Goal: Obtain resource: Download file/media

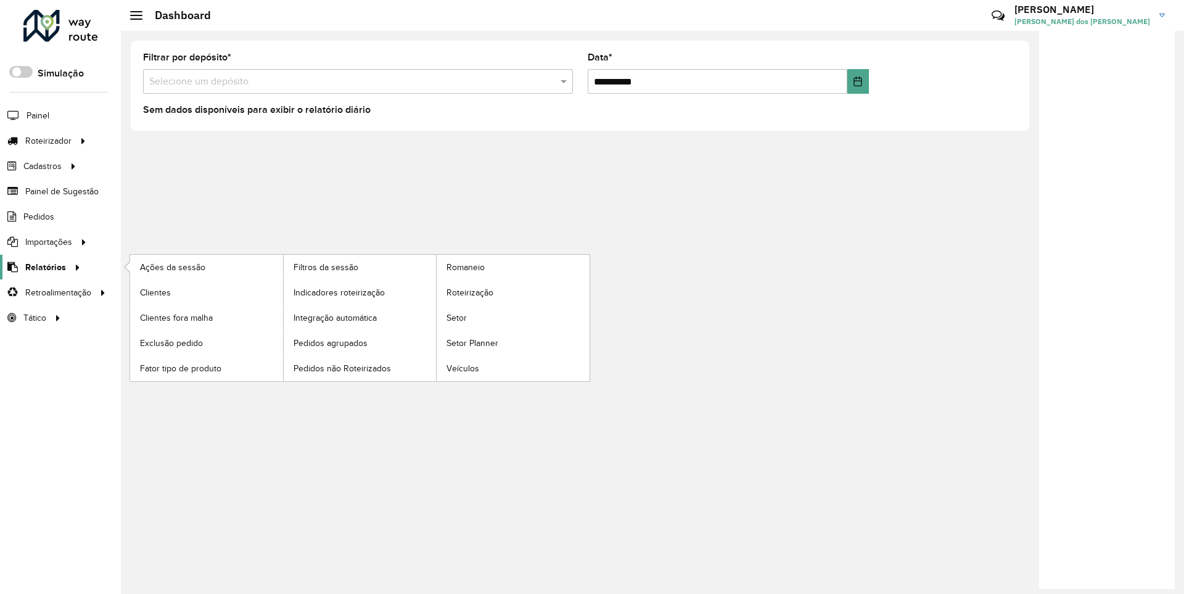
click at [43, 266] on span "Relatórios" at bounding box center [45, 267] width 41 height 13
click at [155, 292] on span "Clientes" at bounding box center [156, 292] width 33 height 13
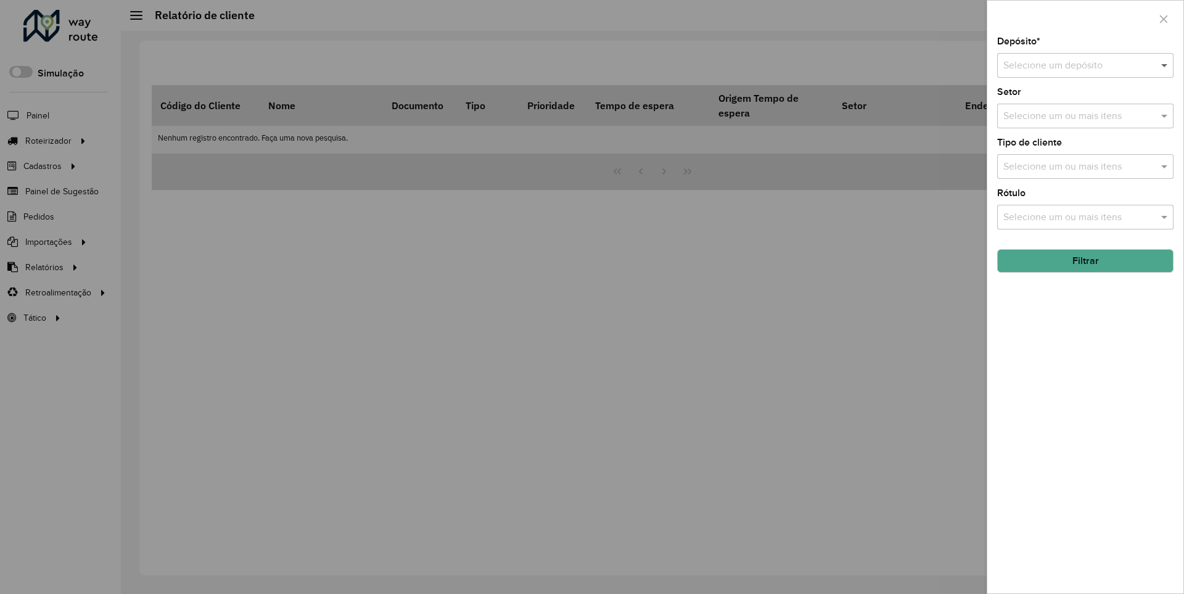
click at [1165, 65] on span at bounding box center [1165, 65] width 15 height 15
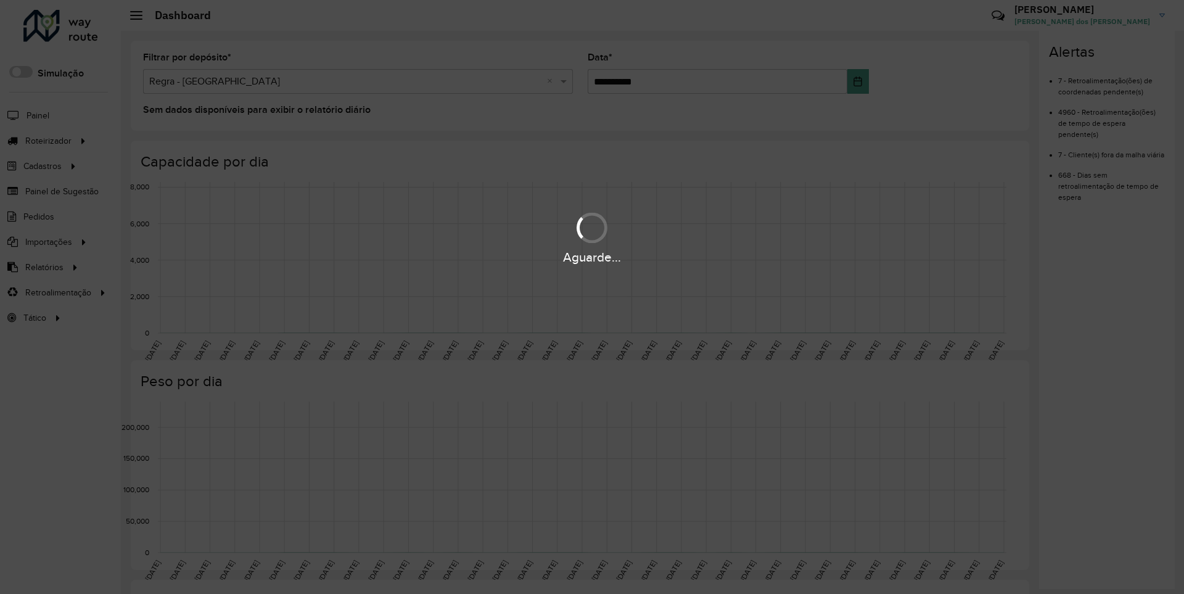
click at [43, 266] on div "Aguarde..." at bounding box center [592, 257] width 1184 height 19
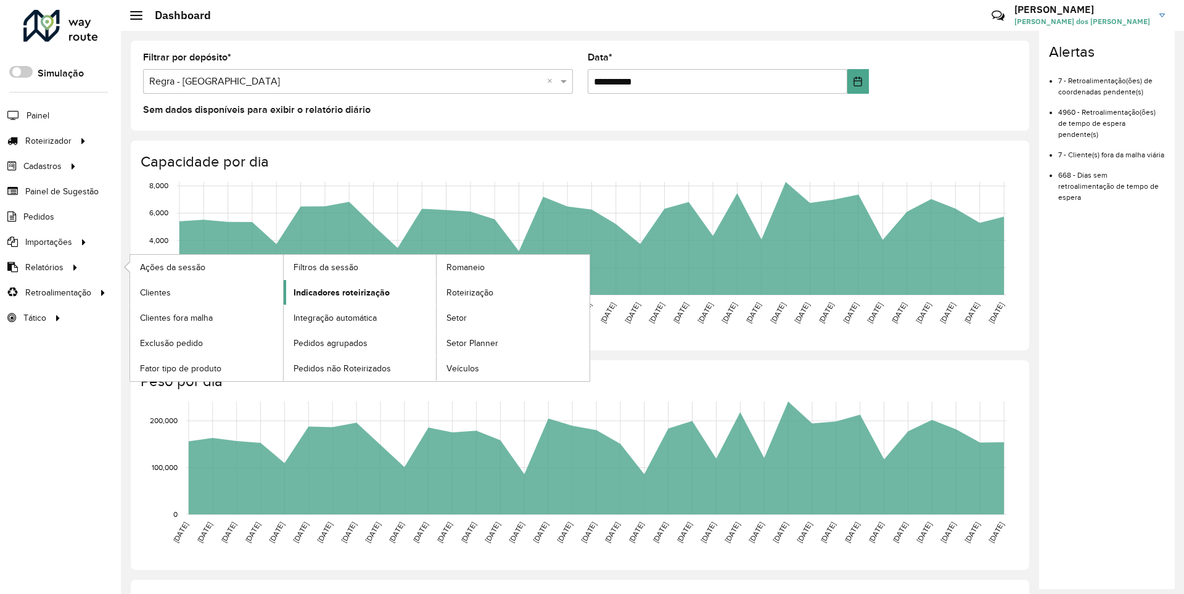
click at [338, 292] on span "Indicadores roteirização" at bounding box center [342, 292] width 96 height 13
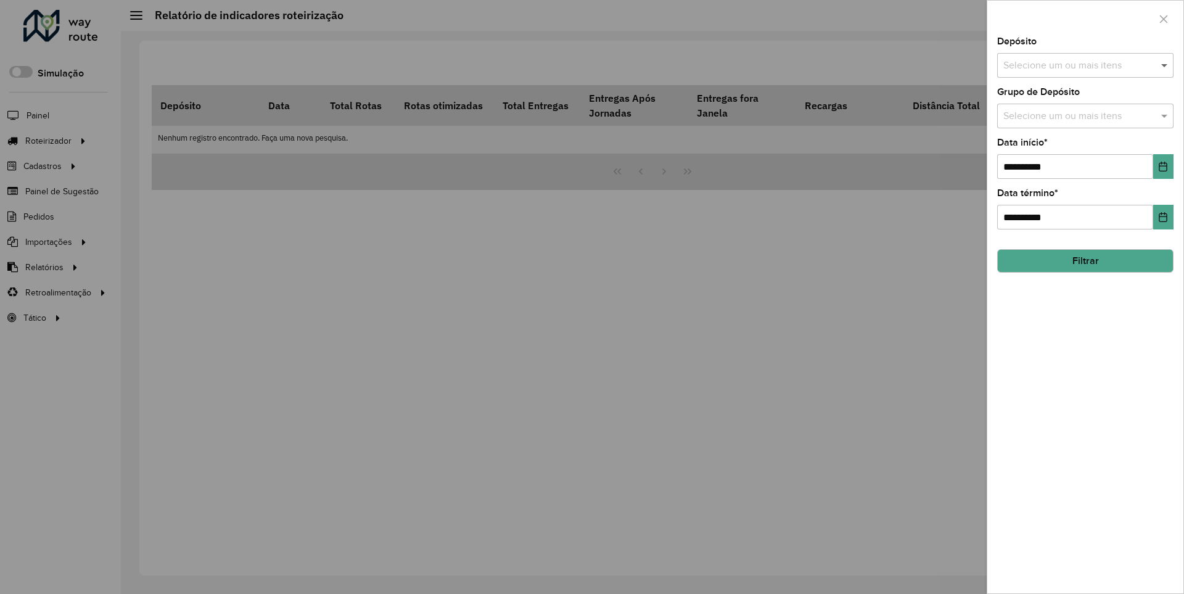
click at [1165, 65] on span at bounding box center [1165, 65] width 15 height 15
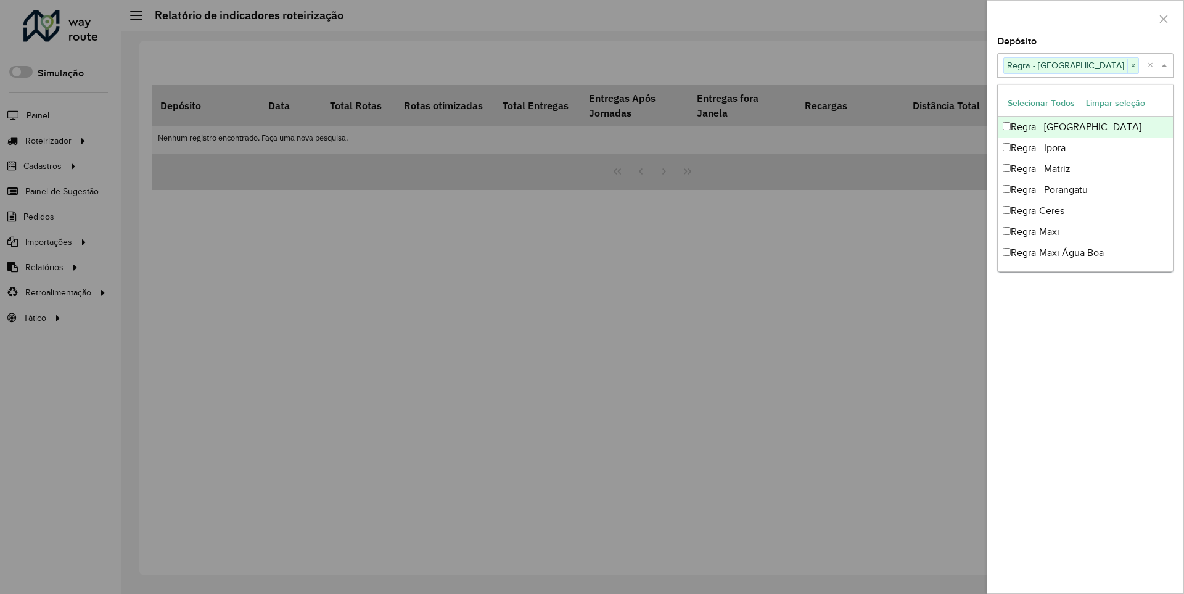
click at [1085, 18] on div at bounding box center [1085, 19] width 196 height 36
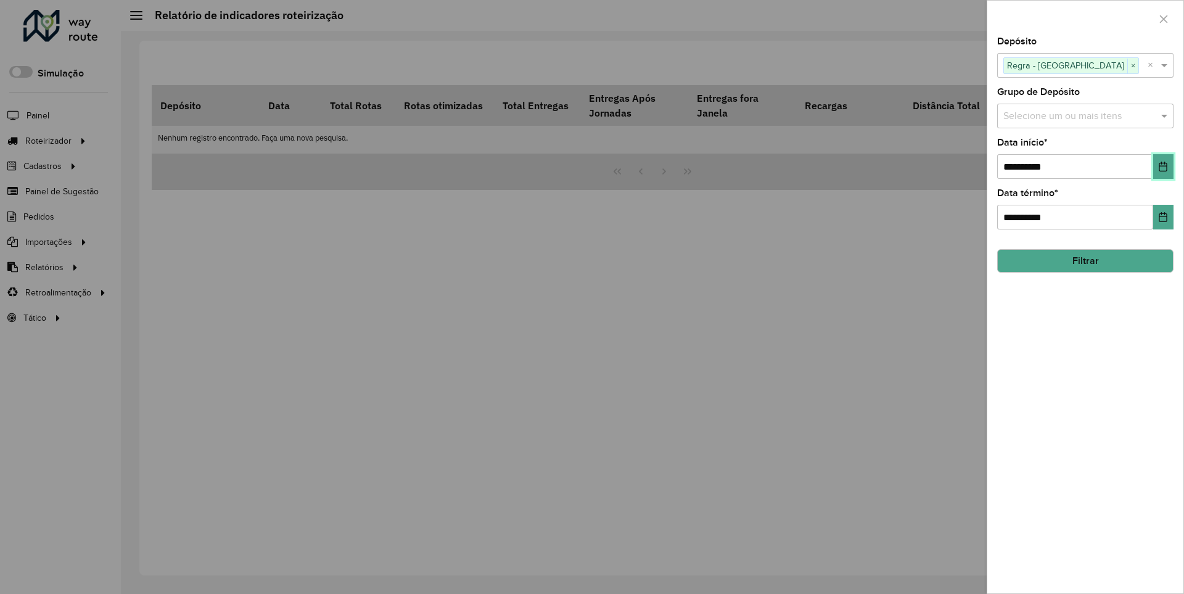
click at [1162, 166] on icon "Choose Date" at bounding box center [1163, 167] width 8 height 10
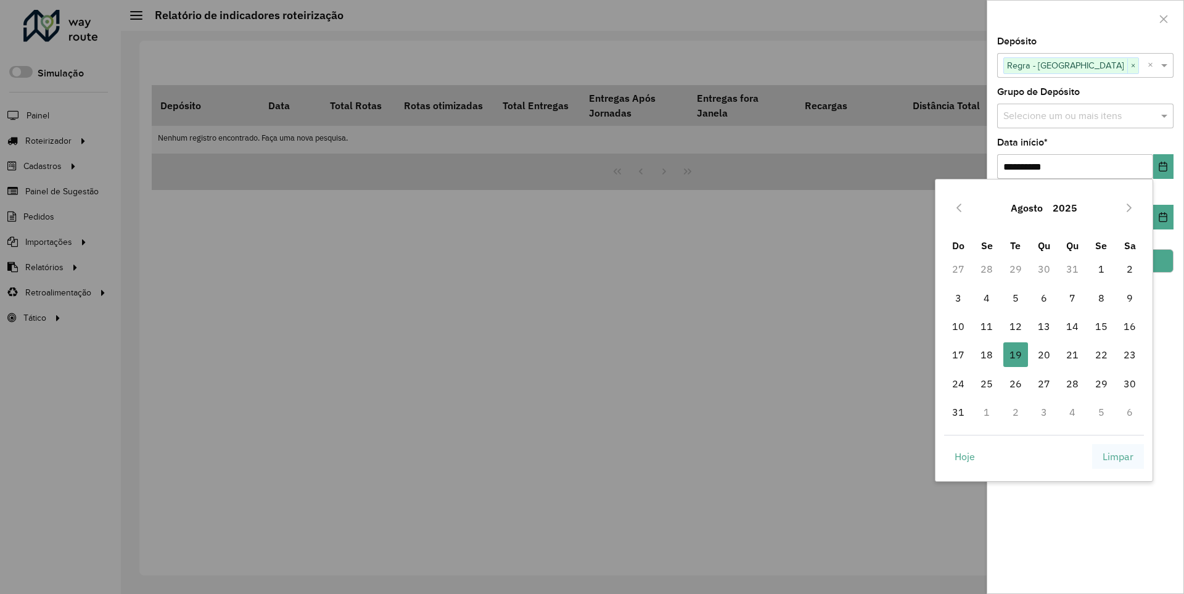
click at [1118, 456] on span "Limpar" at bounding box center [1118, 456] width 31 height 15
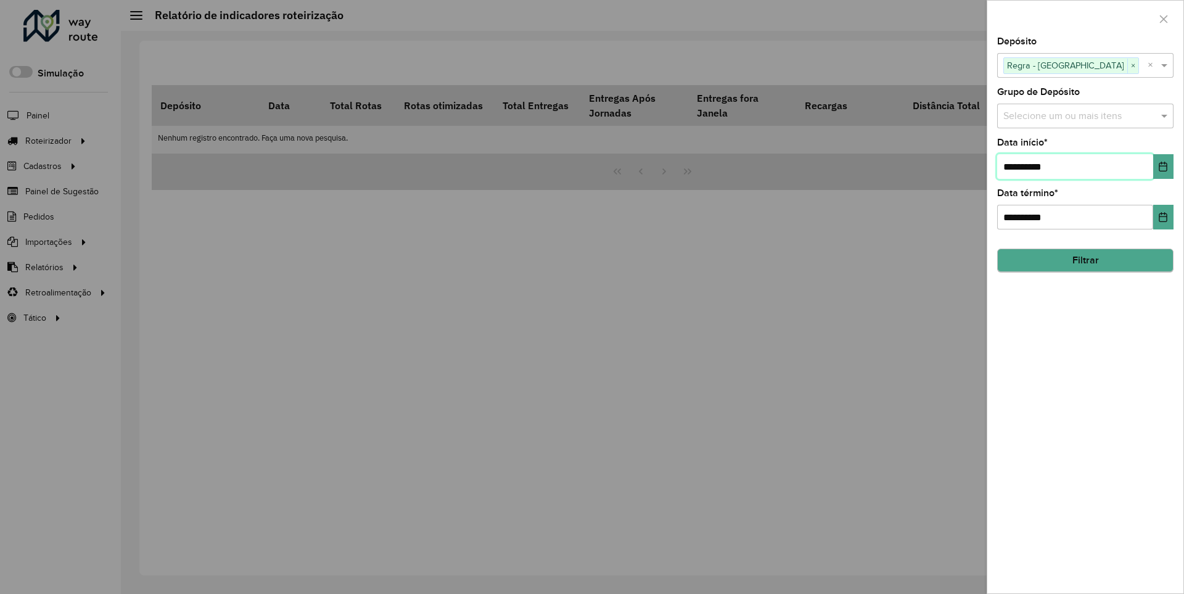
type input "**********"
click at [1085, 260] on button "Filtrar" at bounding box center [1085, 260] width 176 height 23
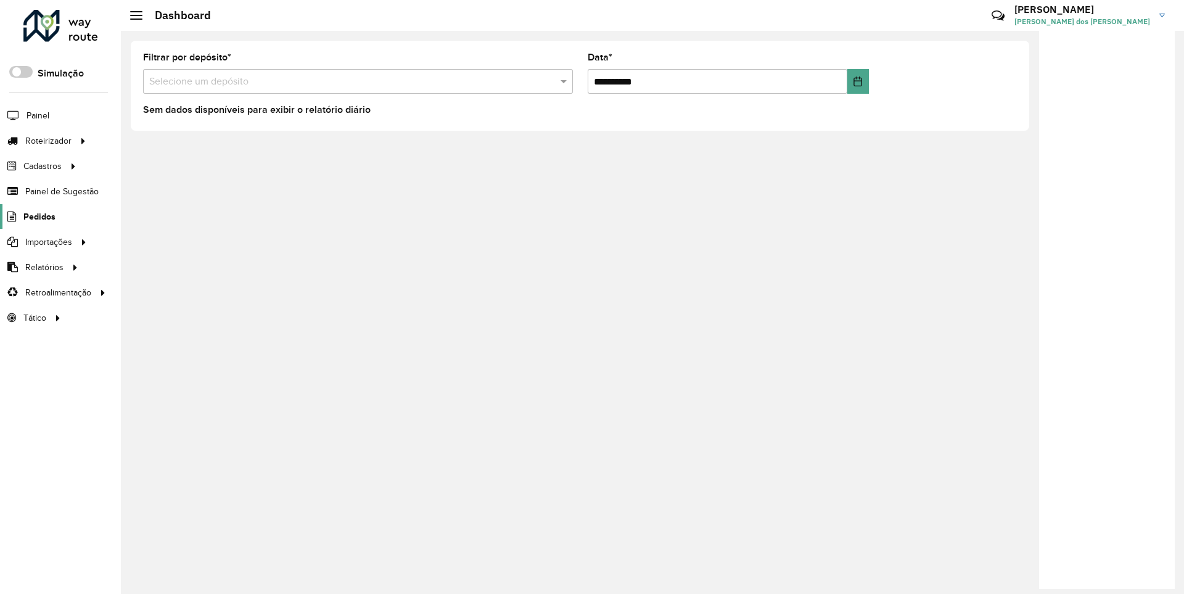
click at [38, 216] on span "Pedidos" at bounding box center [39, 216] width 32 height 13
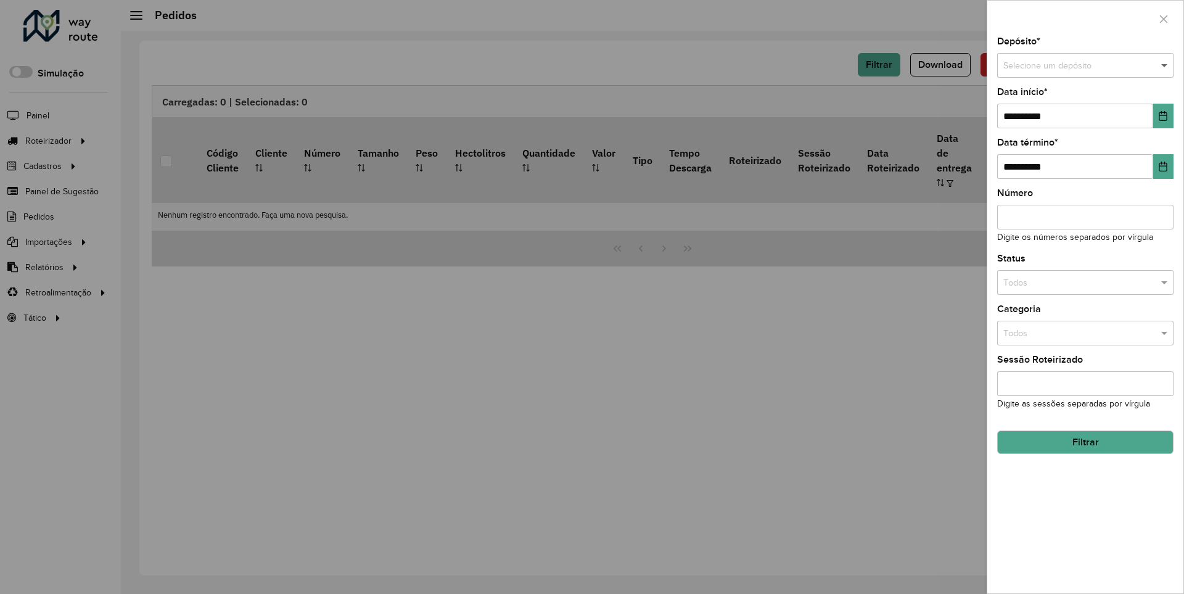
click at [1165, 65] on span at bounding box center [1165, 66] width 15 height 14
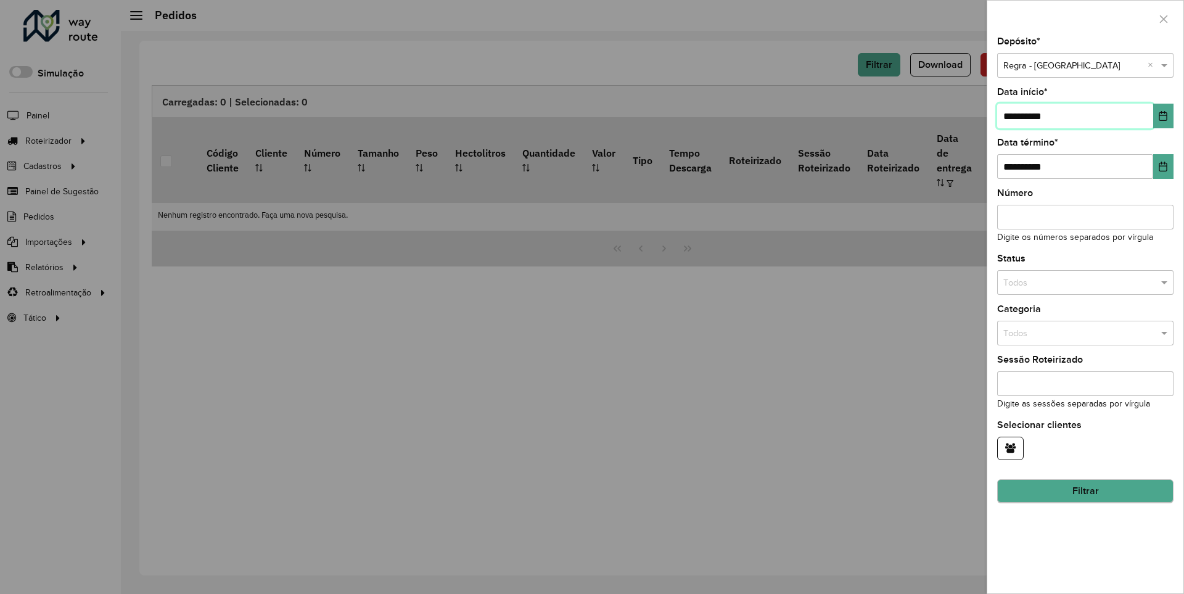
type input "**********"
click at [1085, 491] on button "Filtrar" at bounding box center [1085, 491] width 176 height 23
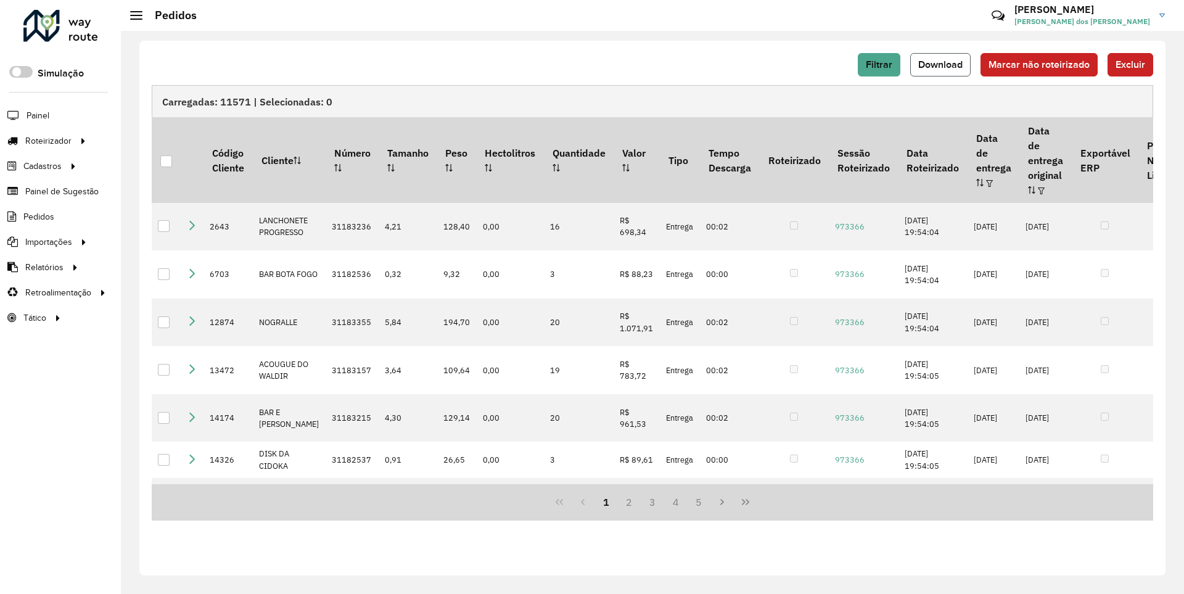
click at [942, 64] on span "Download" at bounding box center [940, 64] width 44 height 10
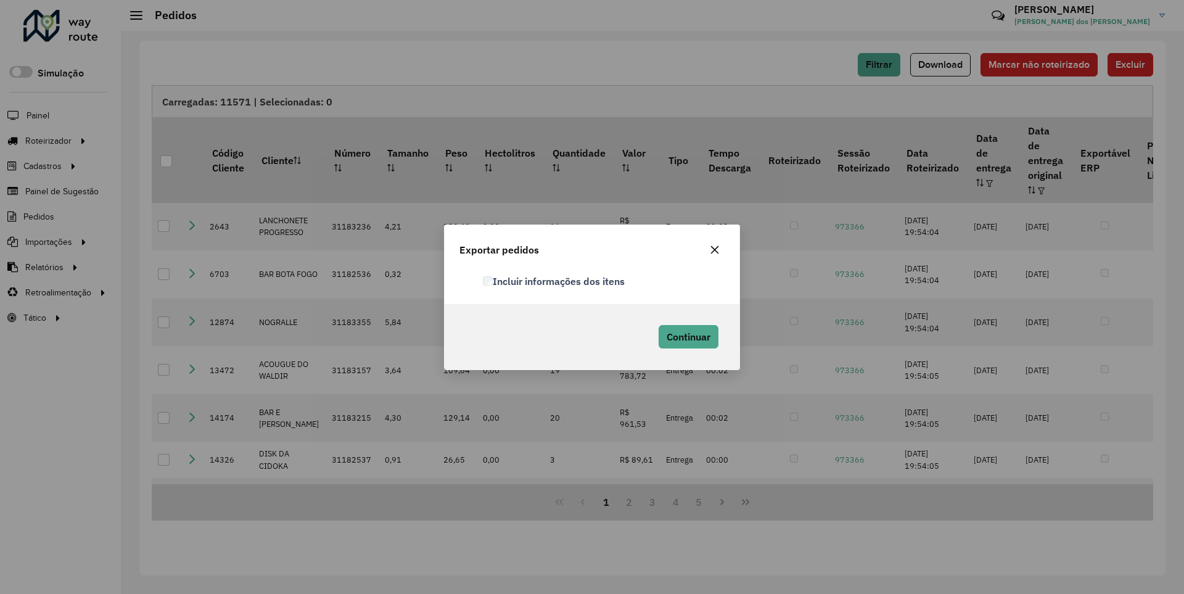
click at [554, 281] on label "Incluir informações dos itens" at bounding box center [554, 281] width 142 height 15
click at [687, 336] on span "Continuar" at bounding box center [689, 337] width 44 height 12
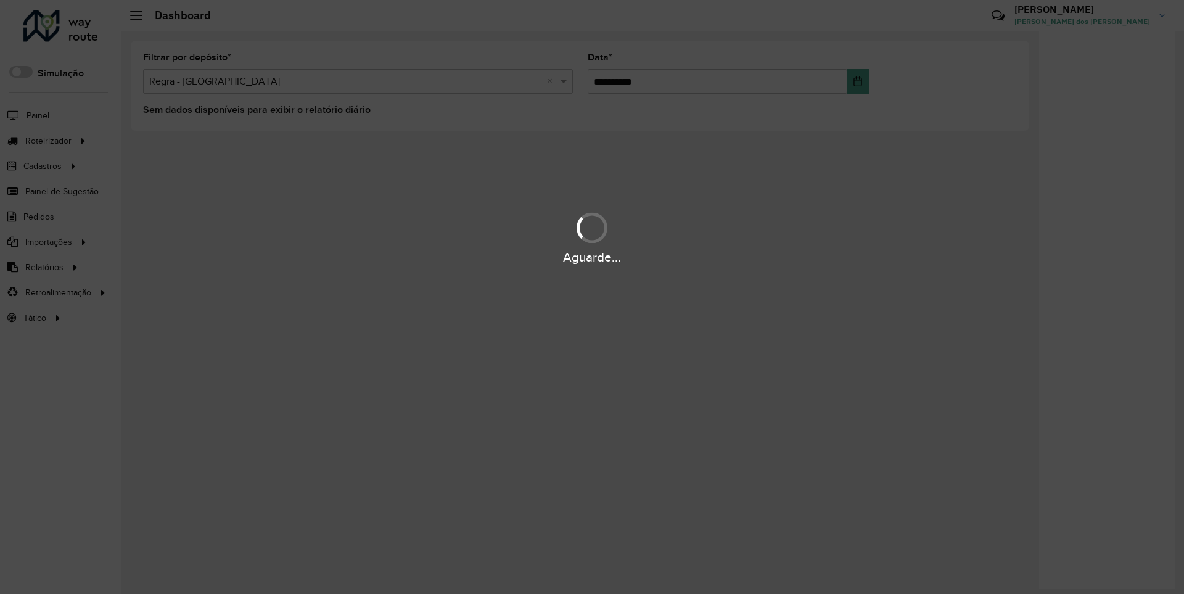
click at [43, 266] on div "Aguarde..." at bounding box center [592, 257] width 1184 height 19
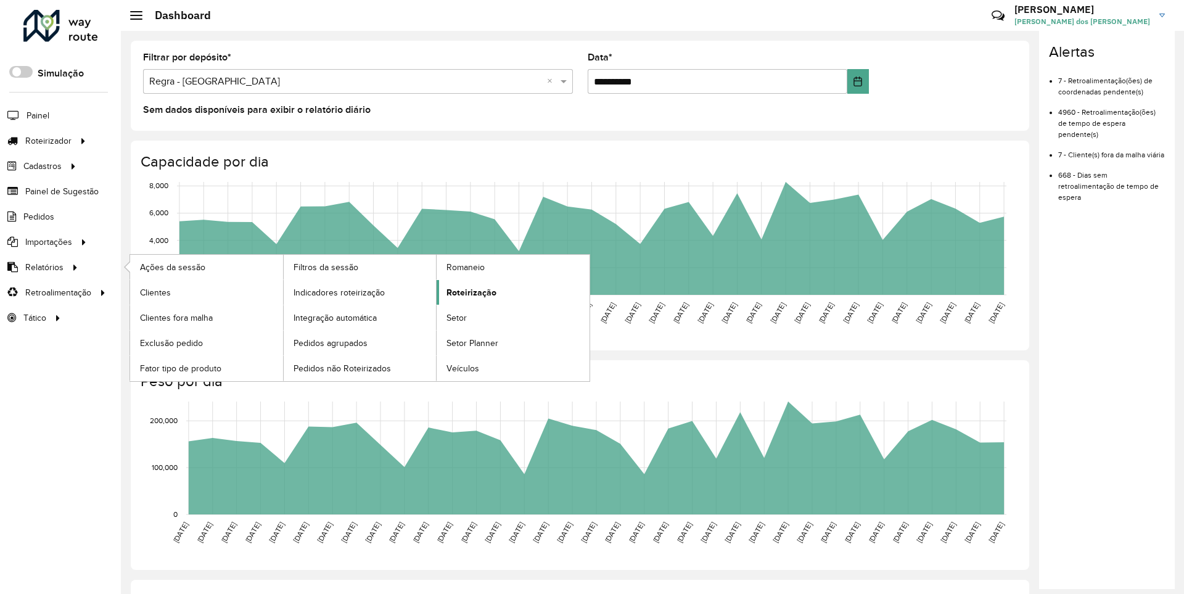
click at [469, 292] on span "Roteirização" at bounding box center [471, 292] width 50 height 13
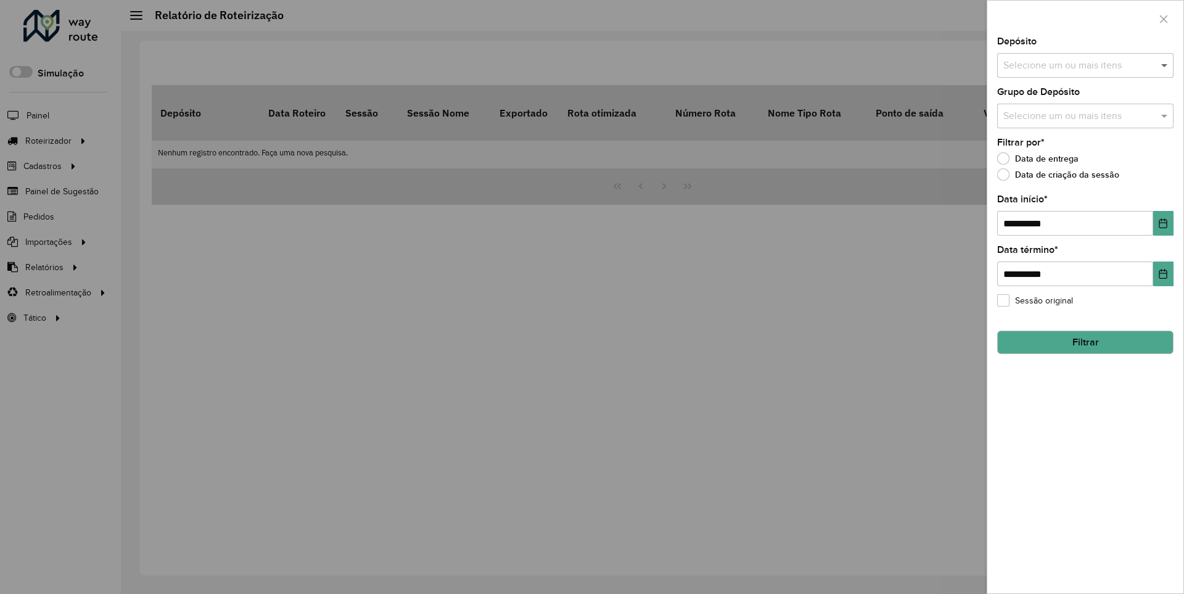
click at [1165, 65] on span at bounding box center [1165, 65] width 15 height 15
click at [1162, 223] on icon "Choose Date" at bounding box center [1163, 223] width 8 height 10
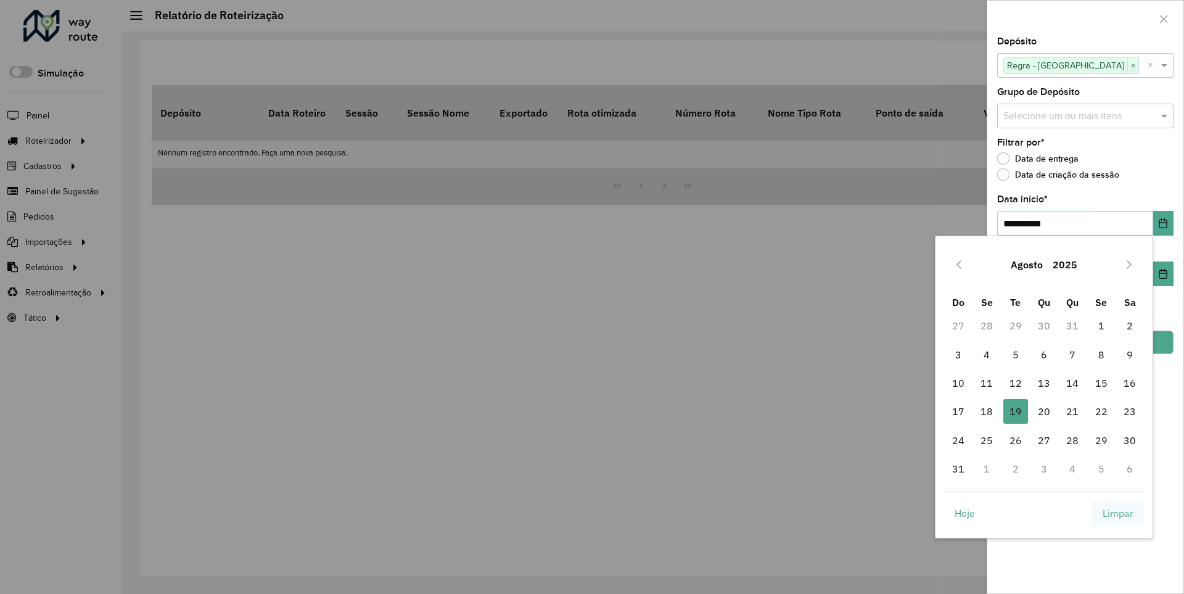
click at [1118, 512] on span "Limpar" at bounding box center [1118, 513] width 31 height 15
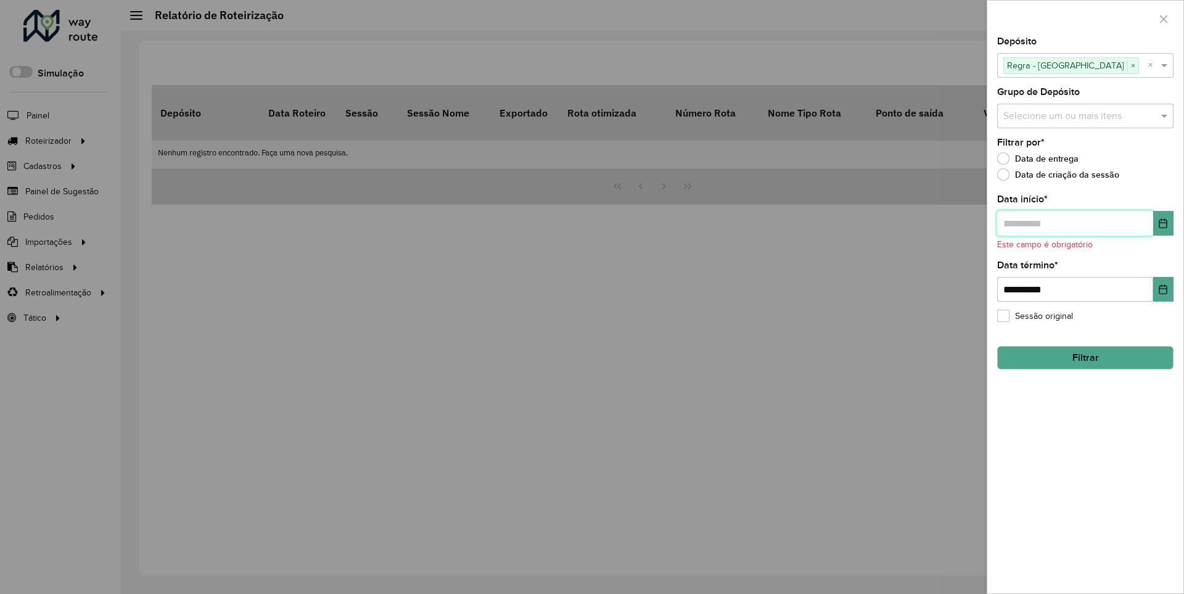
click at [1074, 223] on input "text" at bounding box center [1075, 223] width 156 height 25
type input "**********"
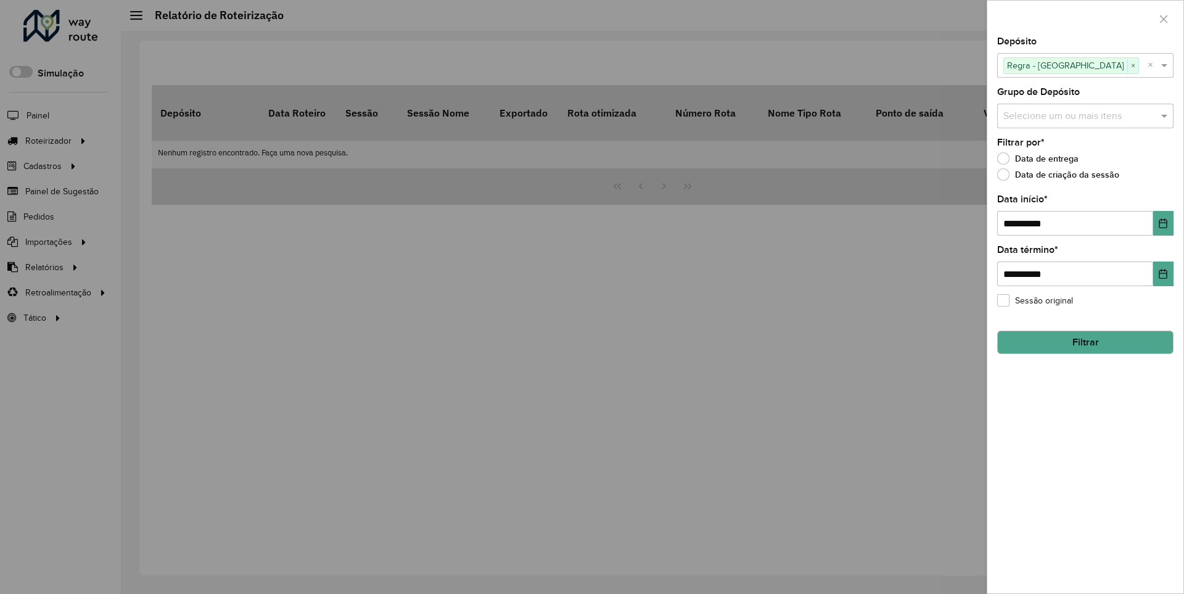
click at [1085, 342] on button "Filtrar" at bounding box center [1085, 342] width 176 height 23
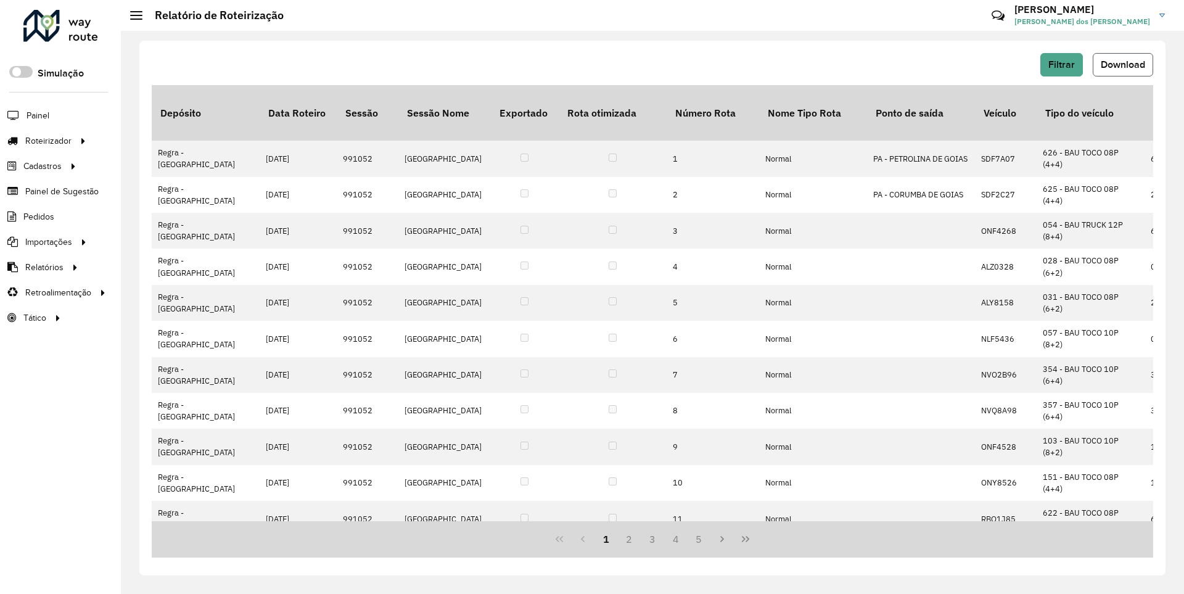
click at [1122, 64] on span "Download" at bounding box center [1123, 64] width 44 height 10
